Goal: Task Accomplishment & Management: Complete application form

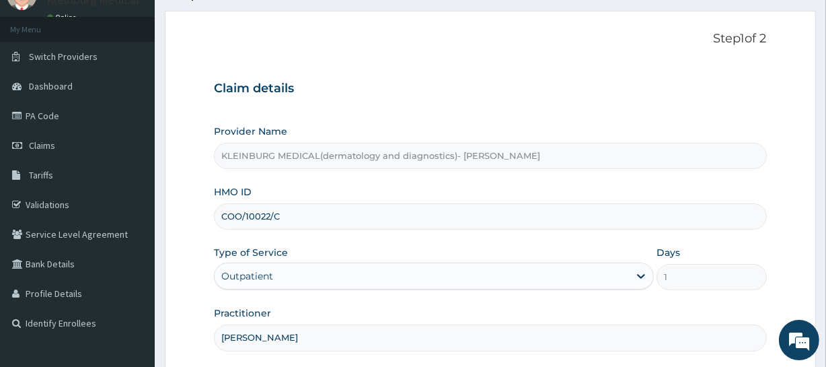
scroll to position [185, 0]
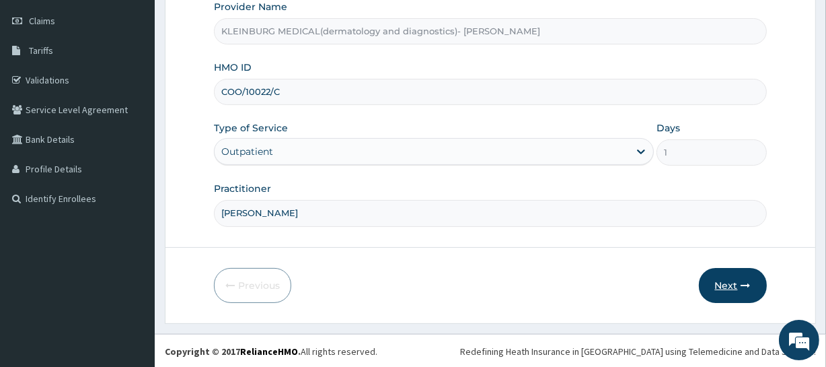
click at [726, 293] on button "Next" at bounding box center [733, 285] width 68 height 35
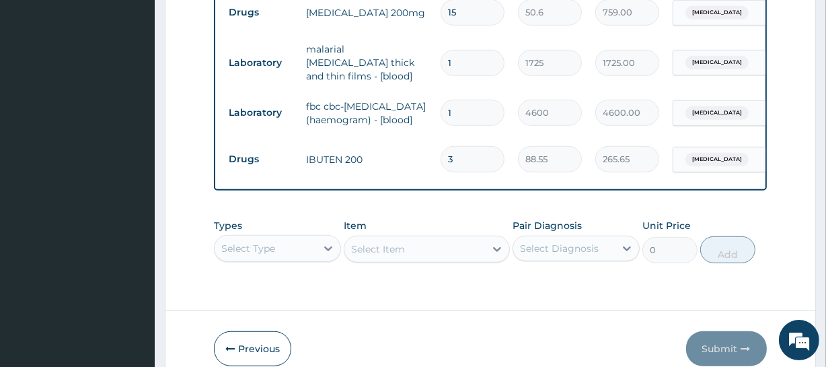
scroll to position [796, 0]
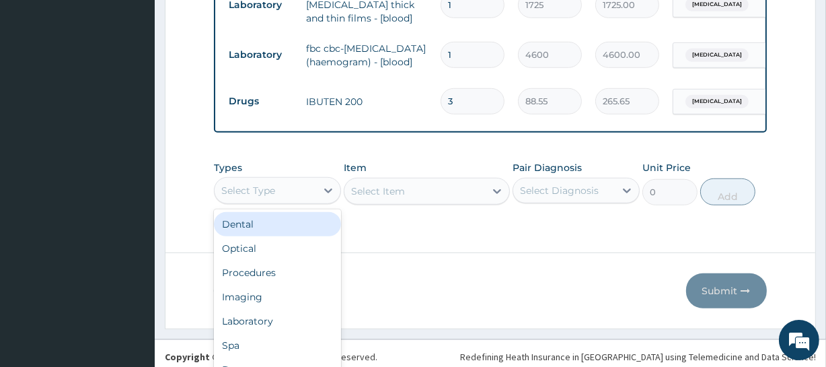
click at [293, 204] on div "option Dental focused, 1 of 10. 10 results available. Use Up and Down to choose…" at bounding box center [277, 190] width 127 height 27
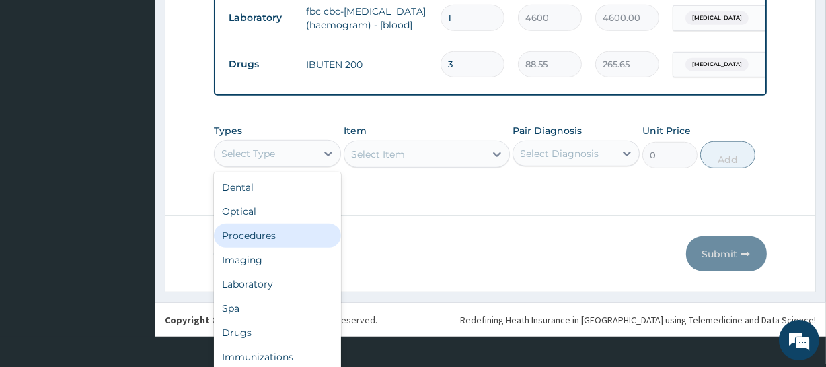
click at [271, 241] on div "Procedures" at bounding box center [277, 235] width 127 height 24
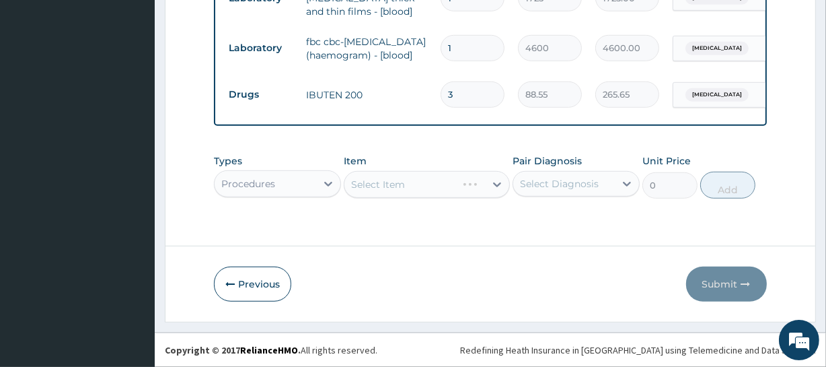
scroll to position [0, 0]
click at [399, 188] on div "Select Item" at bounding box center [426, 184] width 165 height 27
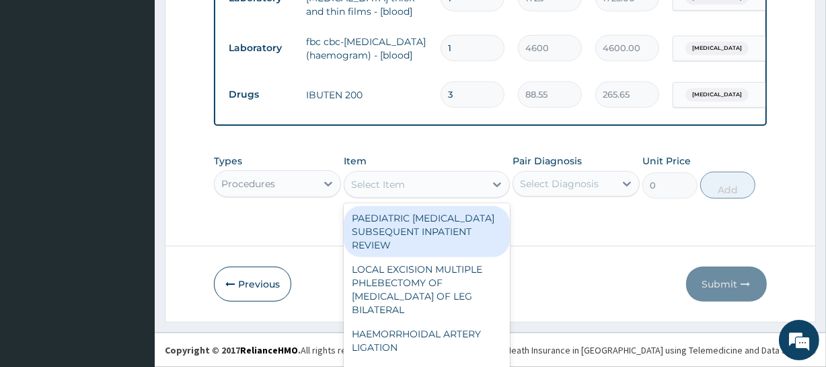
scroll to position [38, 0]
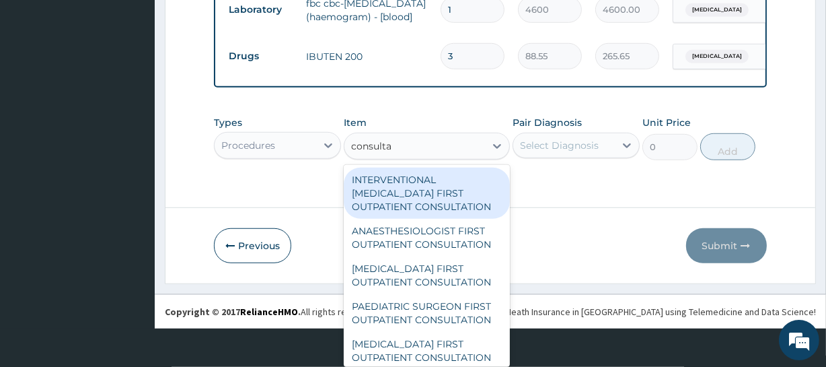
type input "consultat"
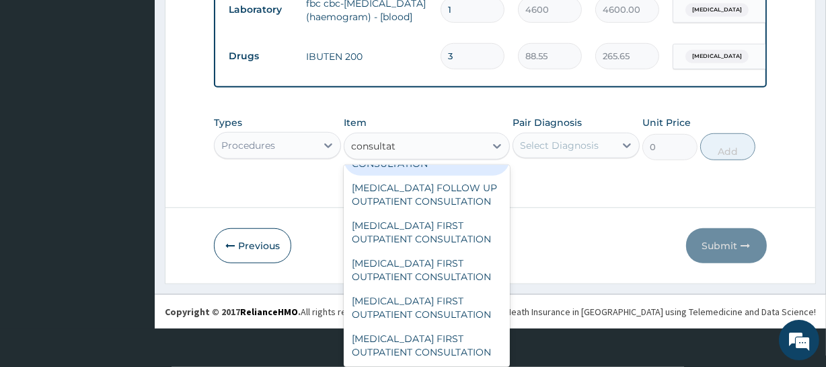
scroll to position [3159, 0]
click at [442, 87] on div "GENERAL PRACTITIONER CONSULTATION FIRST OUTPATIENT CONSULTATION" at bounding box center [426, 61] width 165 height 51
type input "3795"
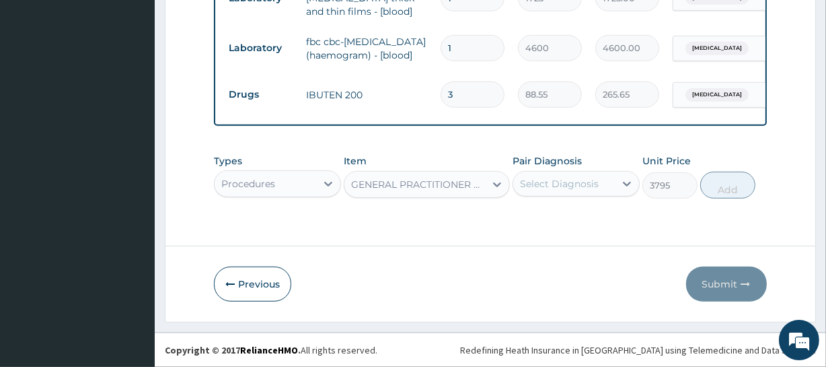
scroll to position [0, 0]
click at [542, 186] on div "Select Diagnosis" at bounding box center [559, 183] width 79 height 13
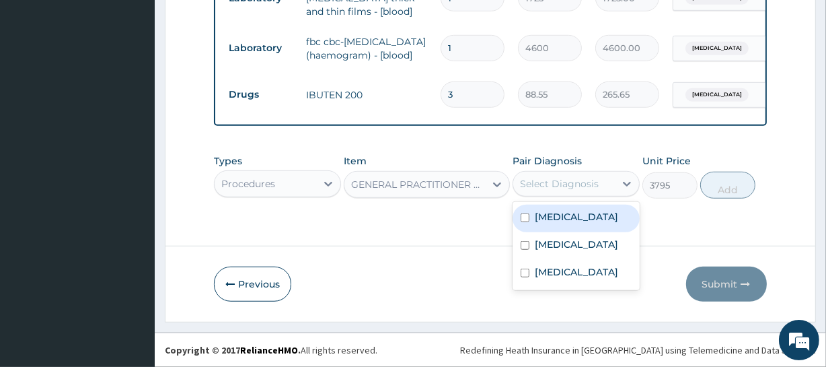
click at [562, 221] on label "Gastritis" at bounding box center [576, 216] width 83 height 13
checkbox input "true"
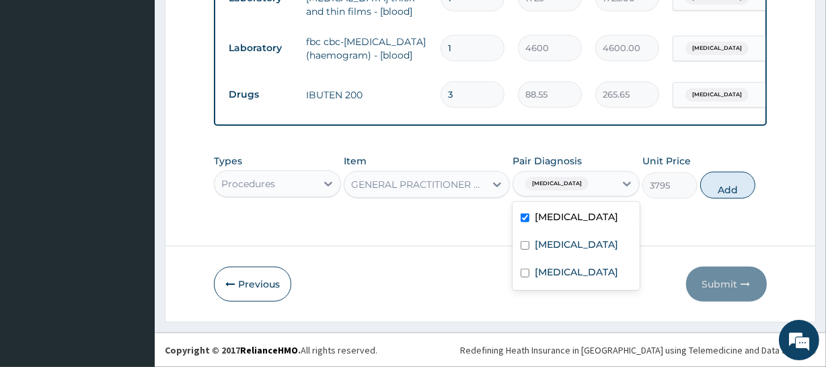
click at [570, 188] on div "Gastritis" at bounding box center [564, 183] width 102 height 23
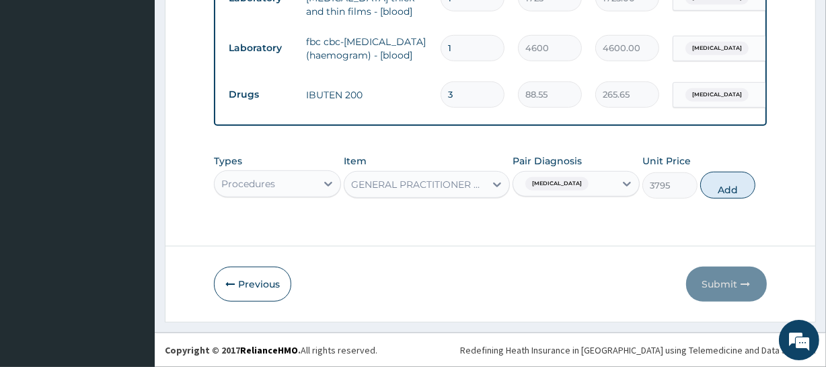
drag, startPoint x: 570, startPoint y: 189, endPoint x: 566, endPoint y: 196, distance: 8.4
click at [568, 193] on div "Gastritis" at bounding box center [564, 183] width 102 height 23
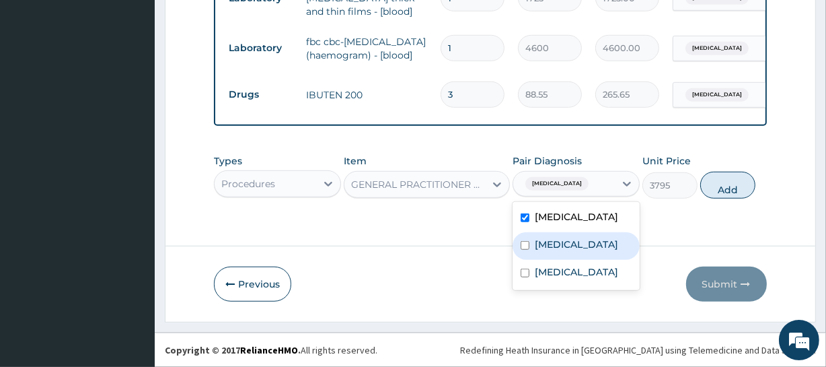
drag, startPoint x: 548, startPoint y: 253, endPoint x: 551, endPoint y: 269, distance: 16.5
click at [549, 252] on div "Malaria" at bounding box center [575, 246] width 127 height 28
checkbox input "true"
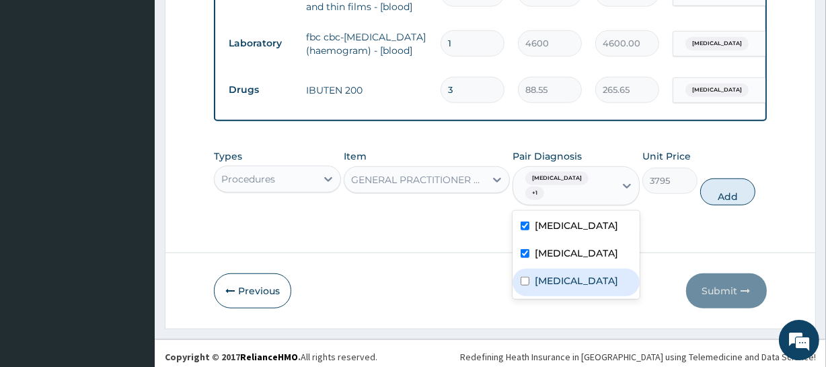
drag, startPoint x: 551, startPoint y: 272, endPoint x: 582, endPoint y: 247, distance: 39.3
click at [559, 274] on label "Sepsis" at bounding box center [576, 280] width 83 height 13
checkbox input "true"
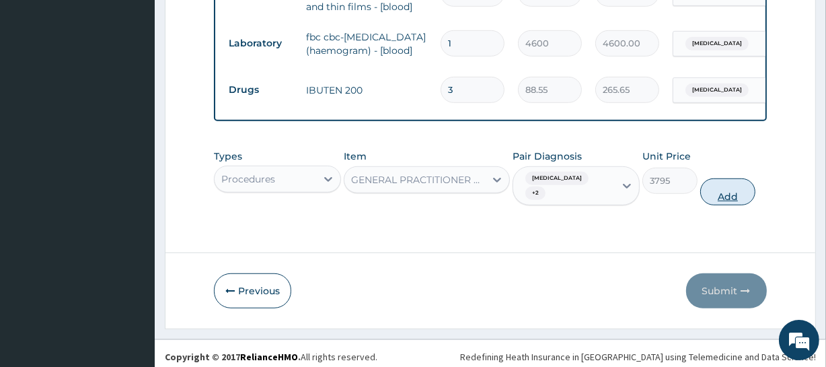
click at [728, 190] on button "Add" at bounding box center [727, 191] width 55 height 27
type input "0"
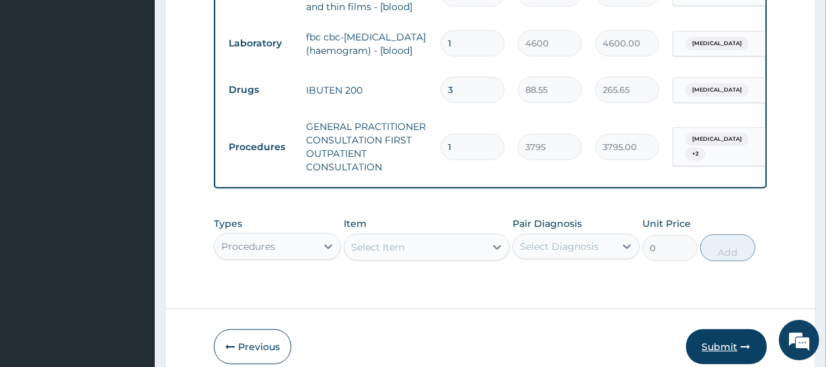
click at [726, 348] on button "Submit" at bounding box center [726, 346] width 81 height 35
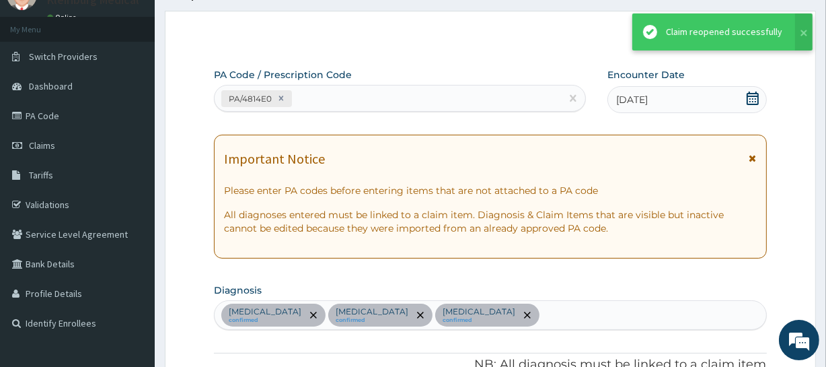
scroll to position [808, 0]
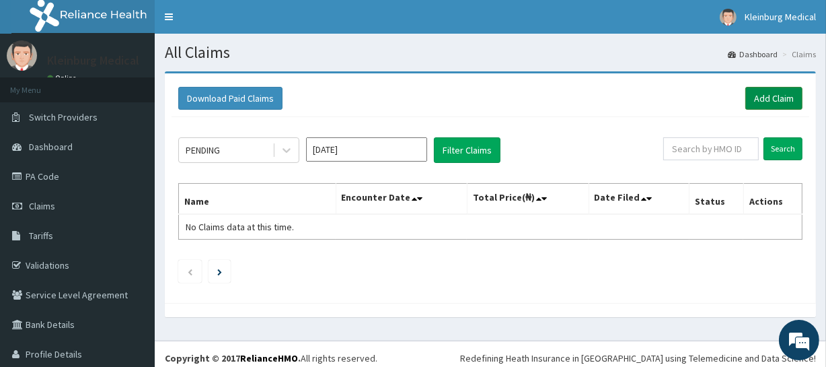
click at [776, 91] on link "Add Claim" at bounding box center [773, 98] width 57 height 23
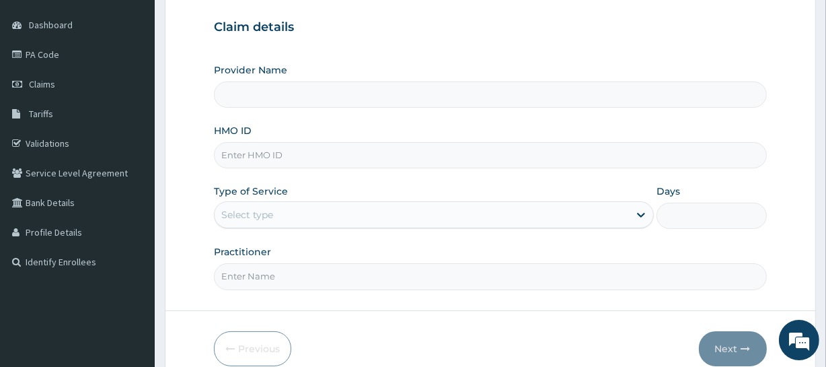
click at [270, 151] on input "HMO ID" at bounding box center [490, 155] width 552 height 26
paste input "NI/10006/A"
type input "NI/10006/A"
click at [270, 209] on div "Select type" at bounding box center [247, 214] width 52 height 13
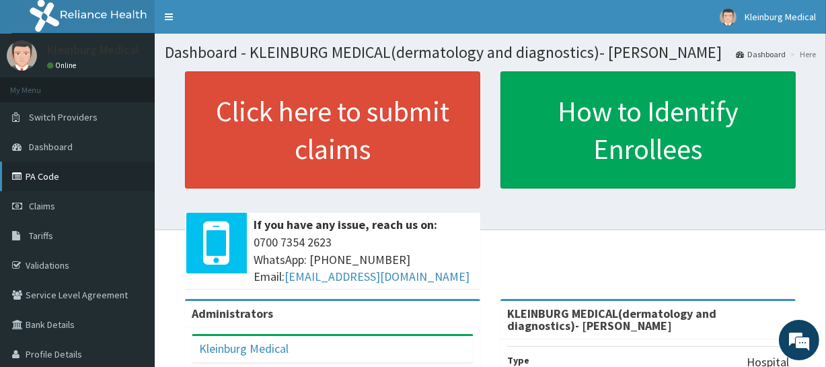
click at [50, 177] on link "PA Code" at bounding box center [77, 176] width 155 height 30
